Goal: Navigation & Orientation: Go to known website

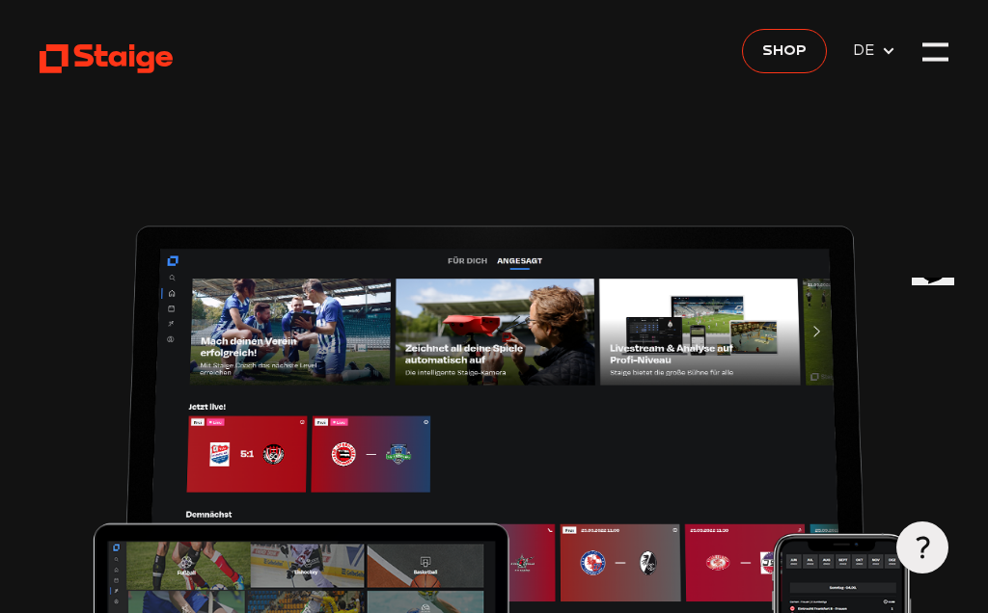
click at [935, 50] on div at bounding box center [935, 53] width 26 height 26
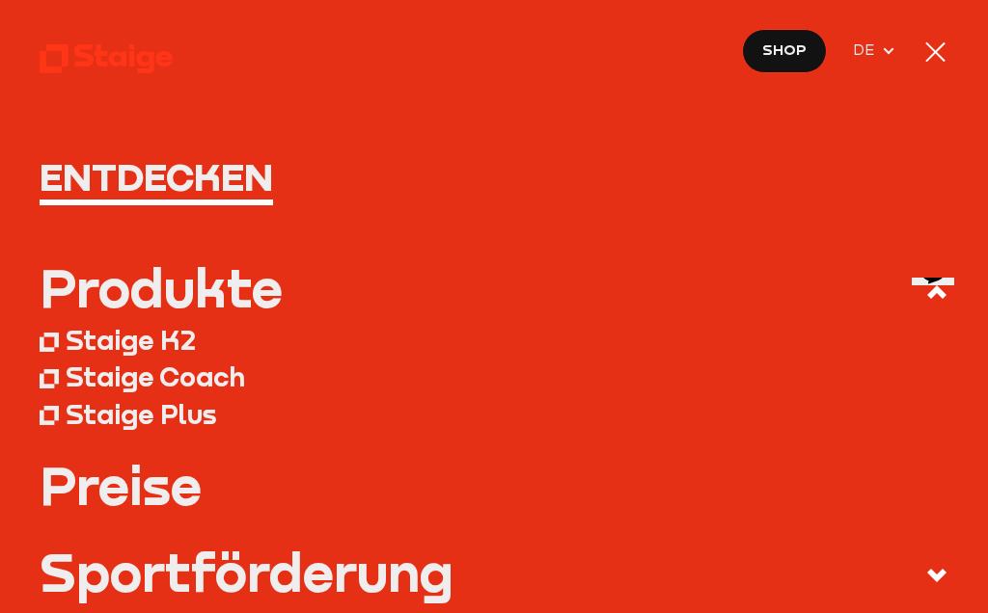
click at [939, 46] on div at bounding box center [935, 53] width 26 height 26
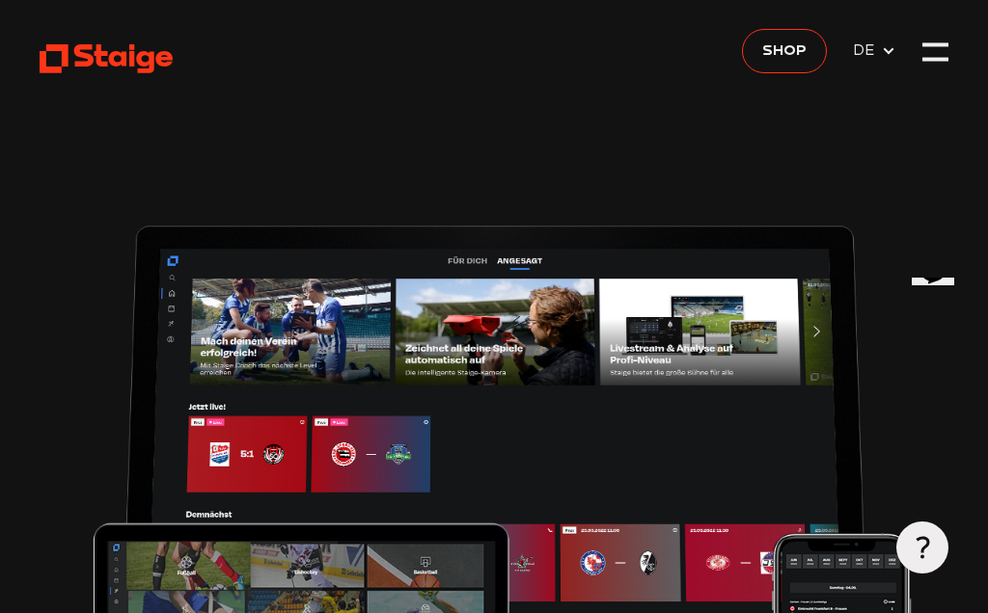
click at [143, 63] on use at bounding box center [106, 58] width 133 height 29
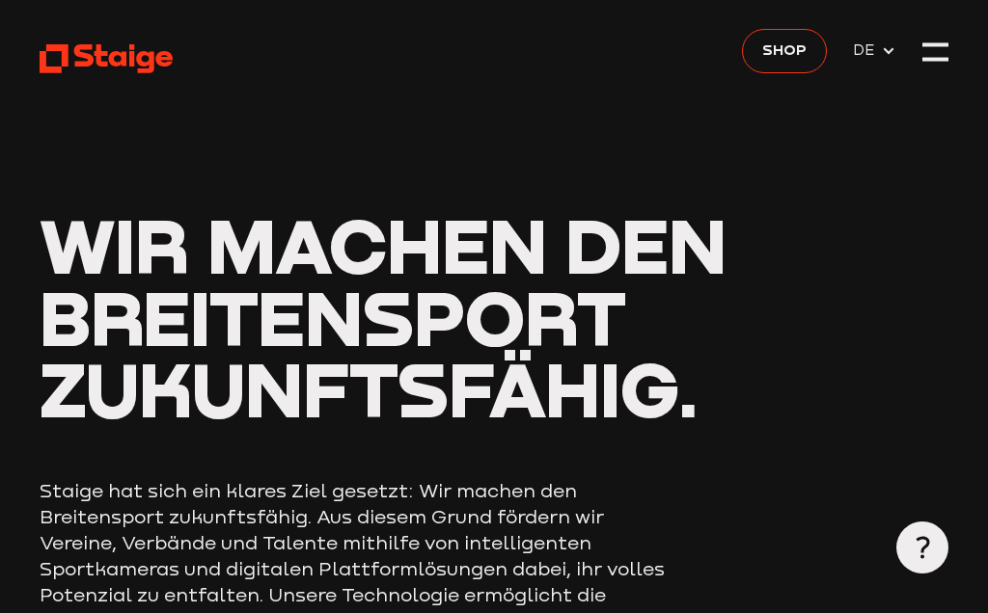
click at [888, 49] on icon at bounding box center [888, 50] width 15 height 15
click at [879, 49] on span "DE" at bounding box center [867, 50] width 28 height 23
click at [939, 54] on div at bounding box center [935, 53] width 26 height 26
